Goal: Information Seeking & Learning: Learn about a topic

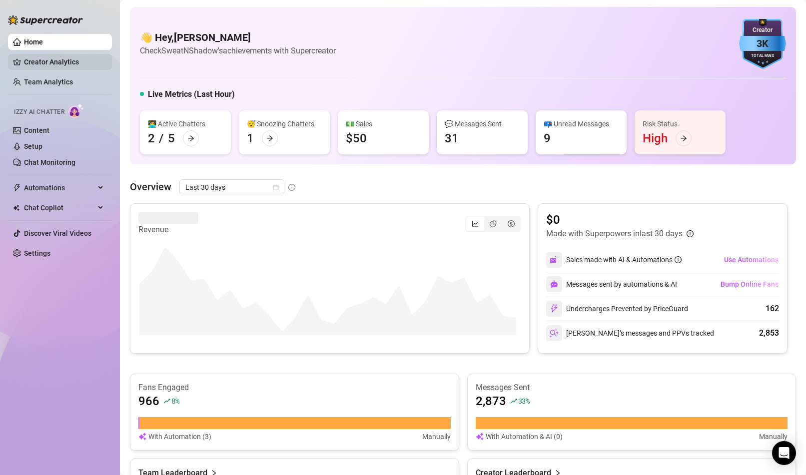
click at [64, 58] on link "Creator Analytics" at bounding box center [64, 62] width 80 height 16
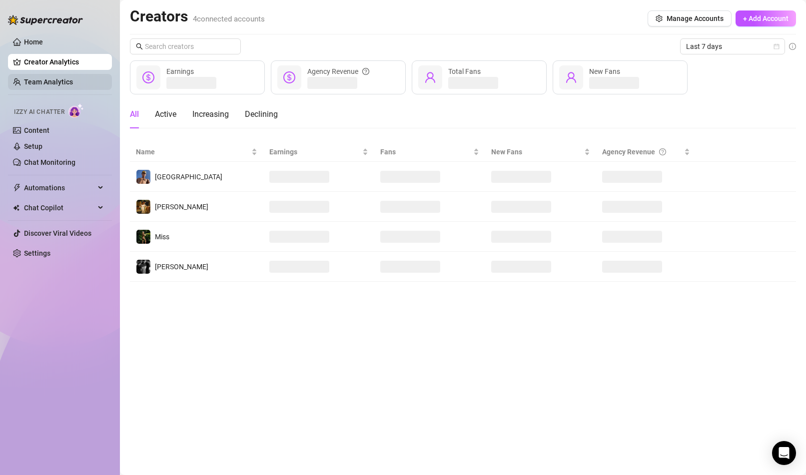
click at [69, 85] on link "Team Analytics" at bounding box center [48, 82] width 49 height 8
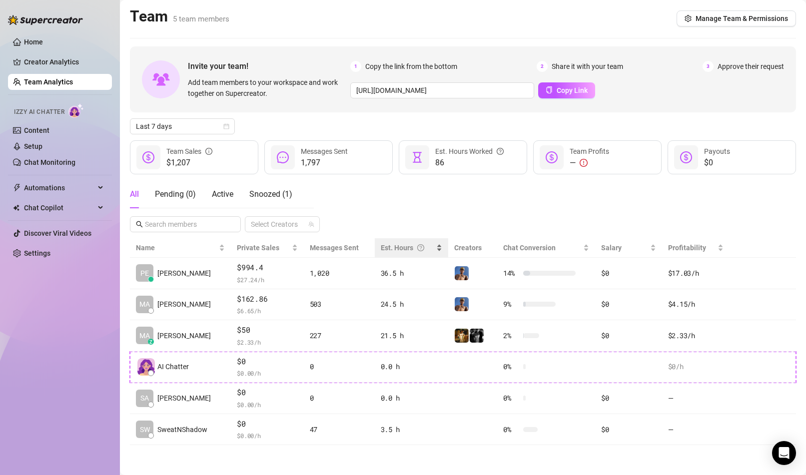
click at [431, 247] on div "Est. Hours" at bounding box center [412, 247] width 62 height 11
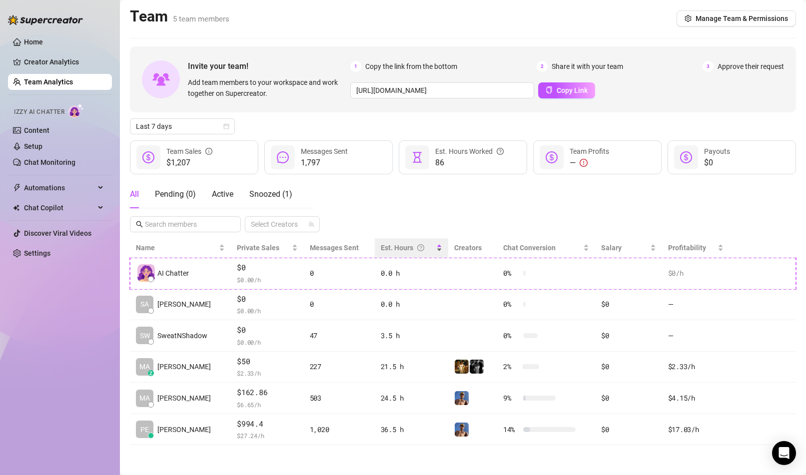
click at [431, 247] on div "Est. Hours" at bounding box center [412, 247] width 62 height 11
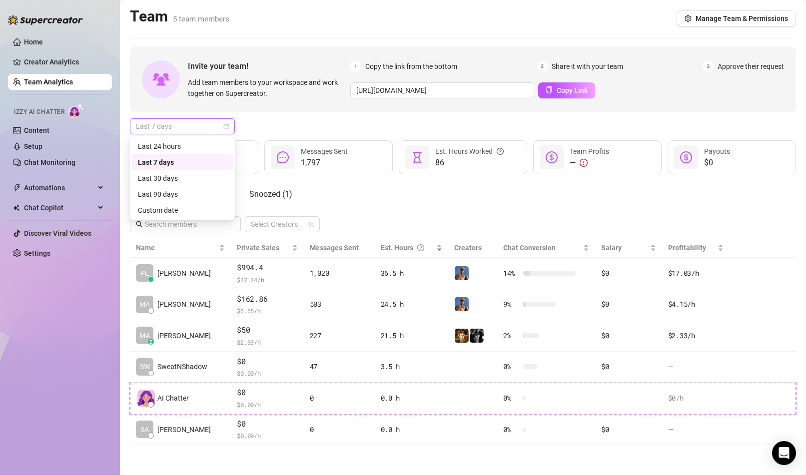
click at [215, 125] on span "Last 7 days" at bounding box center [182, 126] width 93 height 15
click at [171, 164] on div "Last 7 days" at bounding box center [182, 162] width 89 height 11
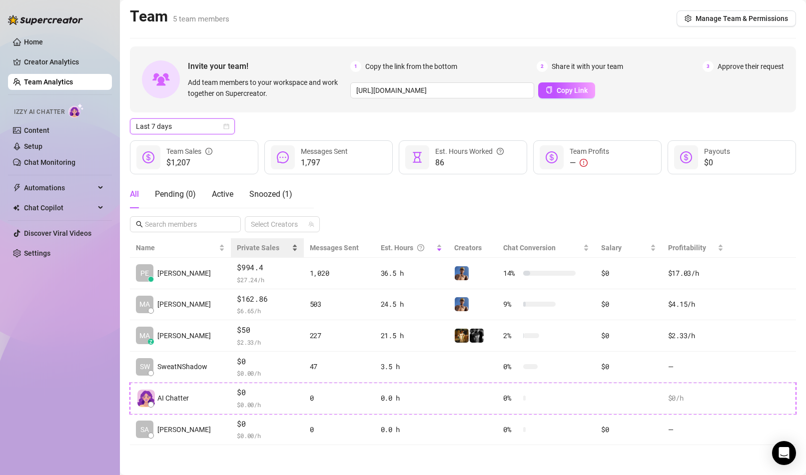
click at [274, 250] on span "Private Sales" at bounding box center [263, 247] width 52 height 11
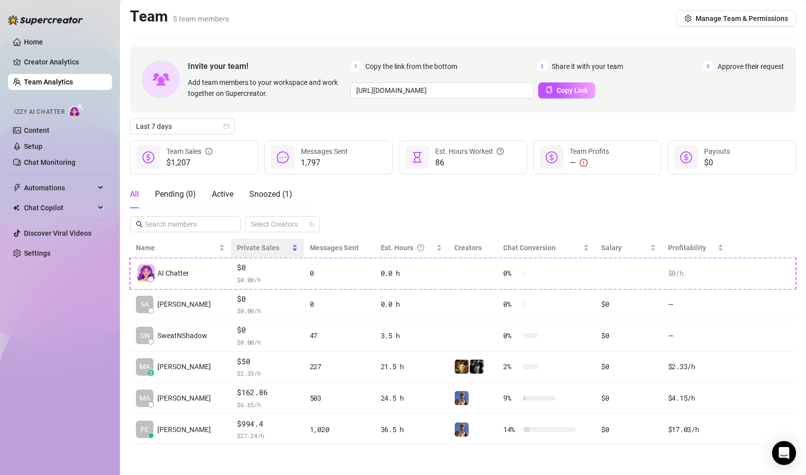
click at [274, 250] on span "Private Sales" at bounding box center [263, 247] width 52 height 11
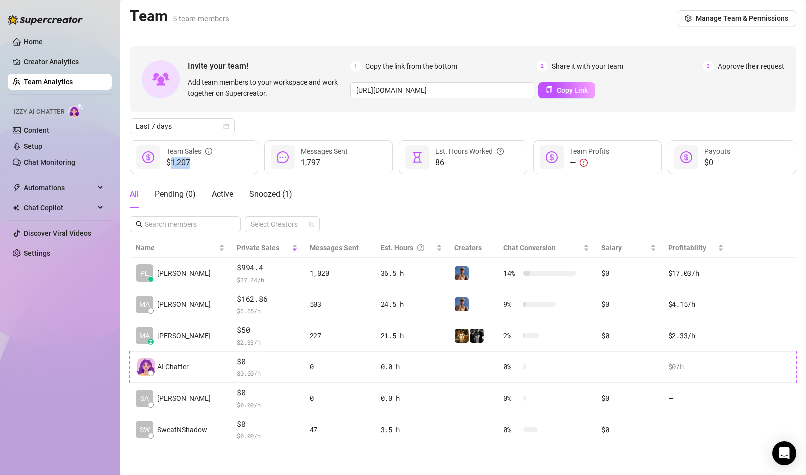
drag, startPoint x: 169, startPoint y: 164, endPoint x: 191, endPoint y: 164, distance: 22.5
click at [191, 164] on span "$1,207" at bounding box center [189, 163] width 46 height 12
click at [196, 164] on span "$1,207" at bounding box center [189, 163] width 46 height 12
